Goal: Transaction & Acquisition: Purchase product/service

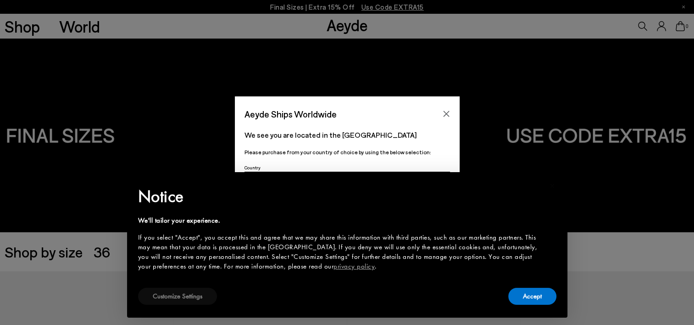
click at [165, 295] on button "Customize Settings" at bounding box center [177, 295] width 79 height 17
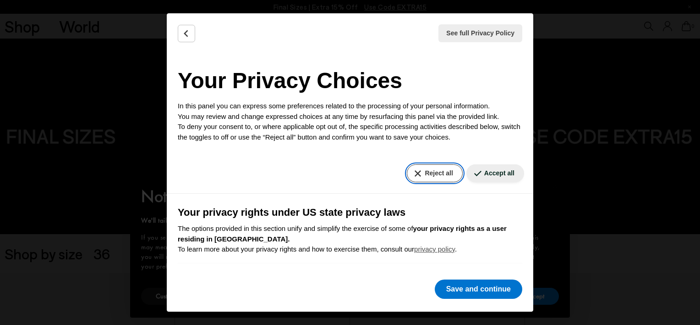
click at [420, 174] on button "Reject all" at bounding box center [434, 173] width 55 height 18
click at [420, 171] on button "Reject all" at bounding box center [434, 173] width 55 height 18
click at [407, 177] on button "Reject all" at bounding box center [434, 173] width 55 height 18
click at [421, 178] on button "Reject all" at bounding box center [434, 173] width 55 height 18
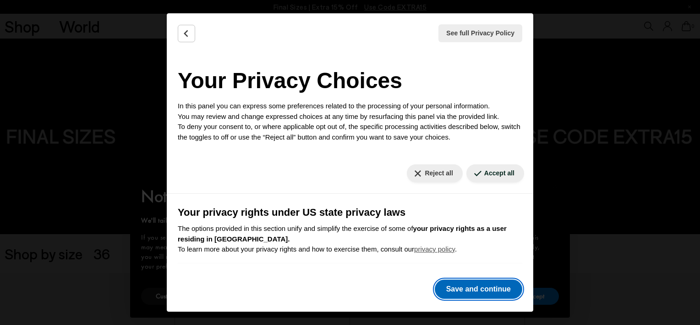
click at [448, 289] on button "Save and continue" at bounding box center [479, 288] width 88 height 19
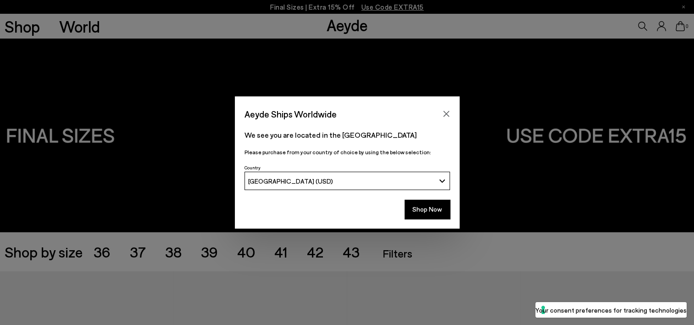
click at [444, 182] on button "[GEOGRAPHIC_DATA] (USD)" at bounding box center [346, 180] width 205 height 18
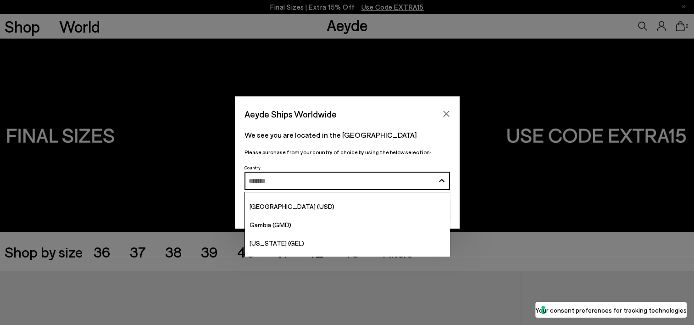
scroll to position [1181, 0]
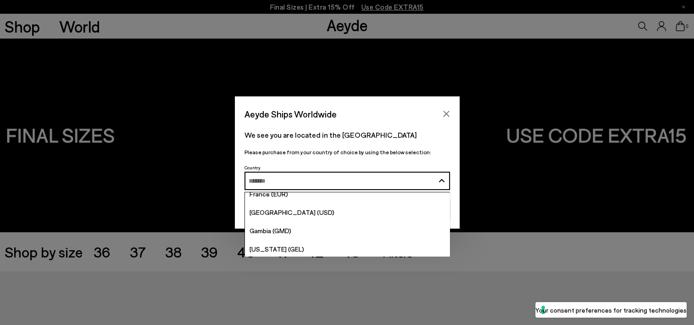
click at [504, 204] on div "Aeyde Ships Worldwide We see you are located in the [GEOGRAPHIC_DATA] Please pu…" at bounding box center [347, 162] width 694 height 132
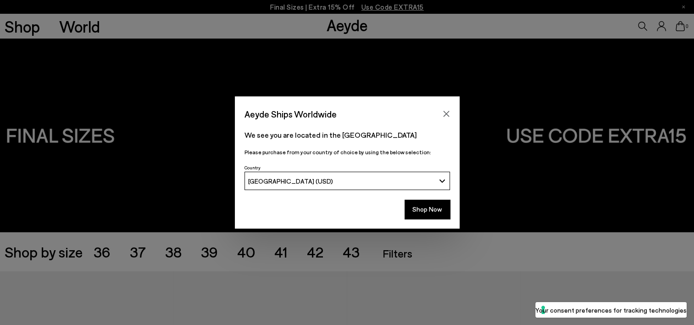
click at [444, 183] on button "[GEOGRAPHIC_DATA] (USD)" at bounding box center [346, 180] width 205 height 18
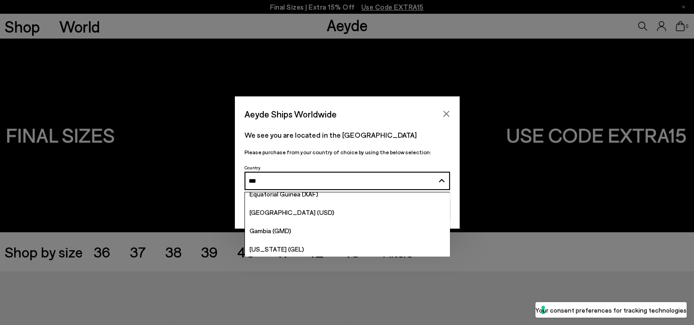
scroll to position [7, 0]
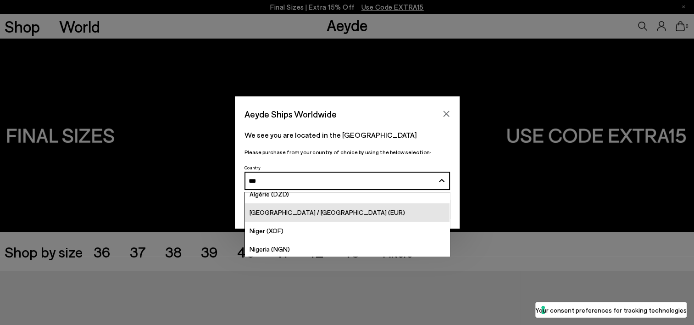
type input "***"
click at [358, 213] on link "[GEOGRAPHIC_DATA] / [GEOGRAPHIC_DATA] (EUR)" at bounding box center [347, 212] width 204 height 18
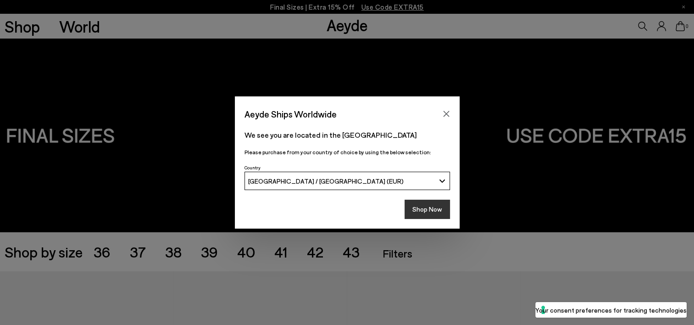
click at [428, 208] on button "Shop Now" at bounding box center [426, 208] width 45 height 19
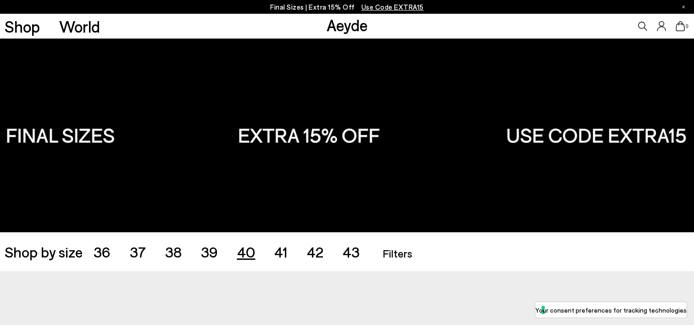
click at [251, 253] on span "40" at bounding box center [246, 250] width 18 height 17
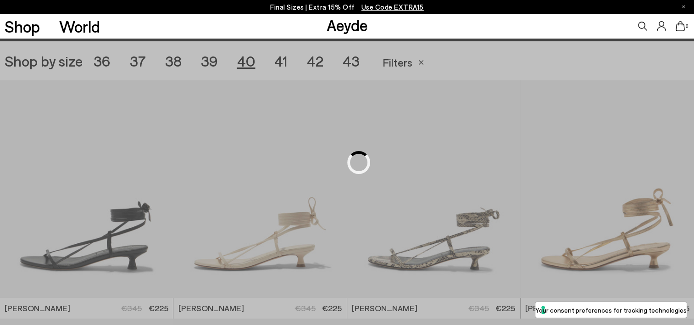
scroll to position [193, 0]
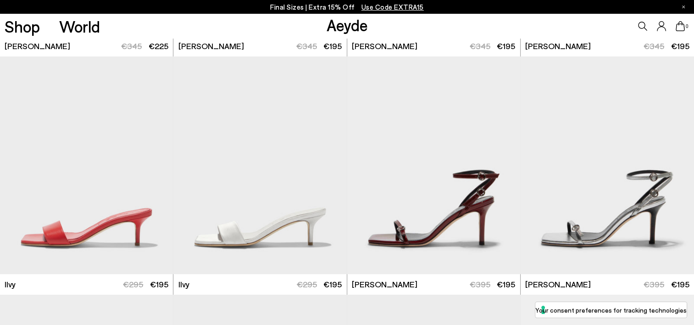
scroll to position [700, 0]
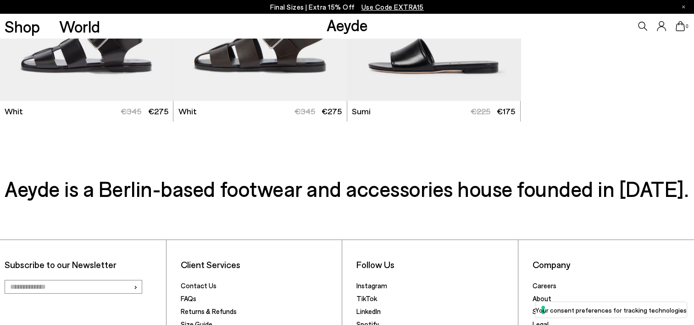
scroll to position [2795, 0]
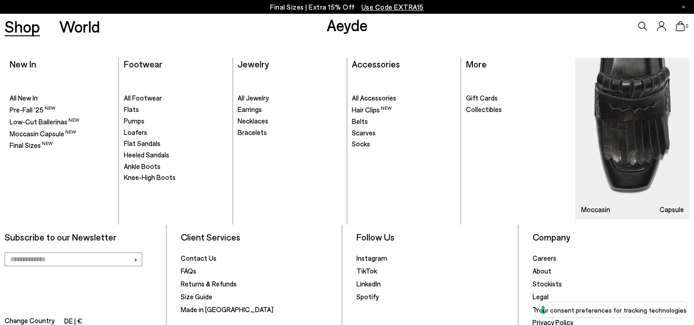
click at [26, 30] on link "Shop" at bounding box center [22, 26] width 35 height 16
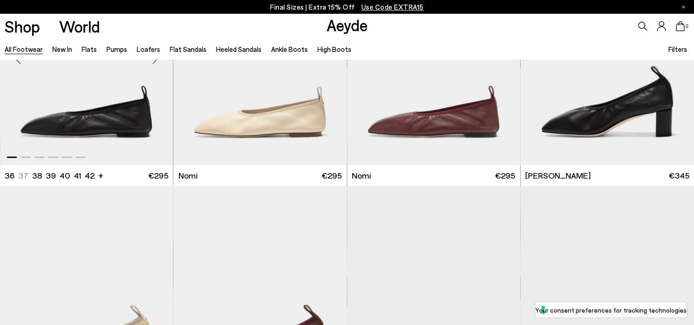
scroll to position [165, 0]
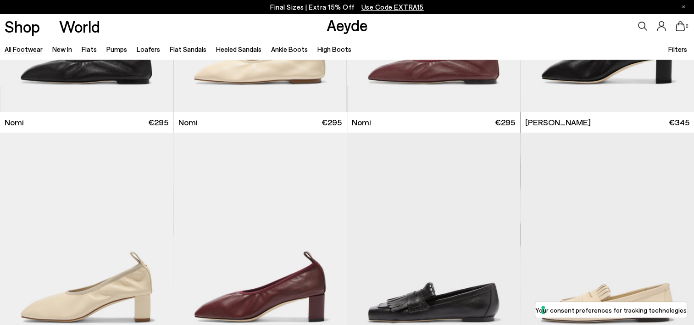
click at [638, 27] on icon at bounding box center [642, 26] width 9 height 9
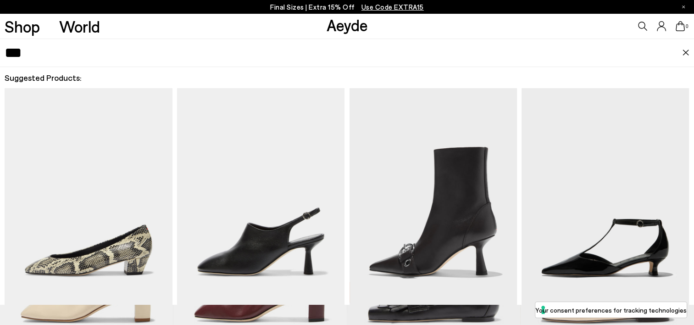
type input "***"
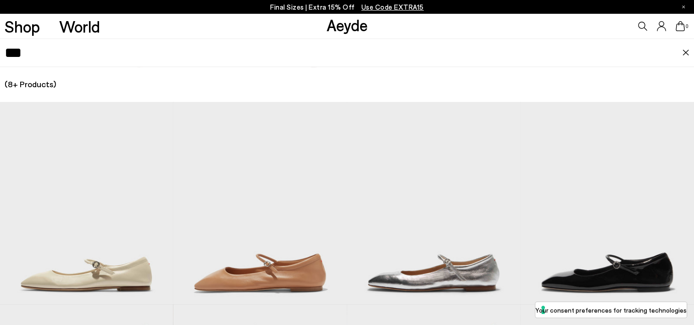
scroll to position [350, 0]
click at [451, 275] on img "1 / 6" at bounding box center [433, 210] width 173 height 217
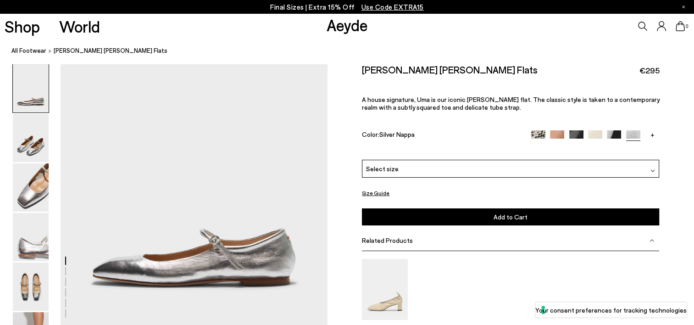
click at [508, 172] on div "Select size" at bounding box center [510, 169] width 297 height 18
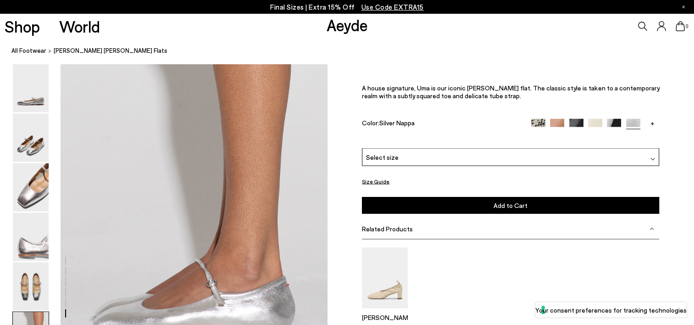
scroll to position [1753, 0]
